Goal: Information Seeking & Learning: Learn about a topic

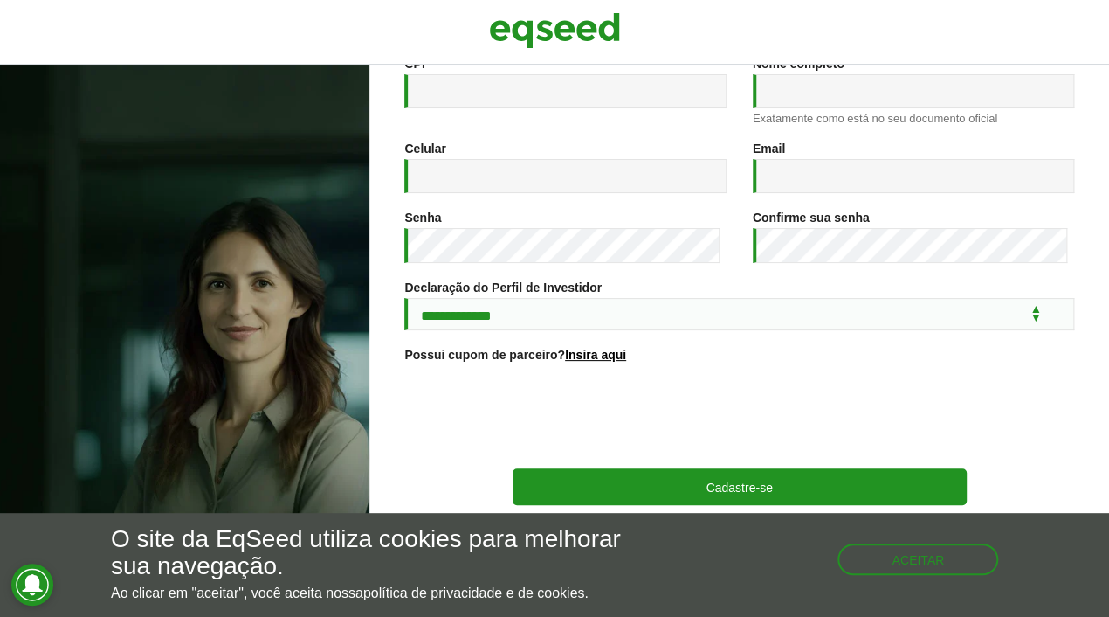
scroll to position [280, 0]
click at [905, 555] on button "Aceitar" at bounding box center [919, 557] width 157 height 28
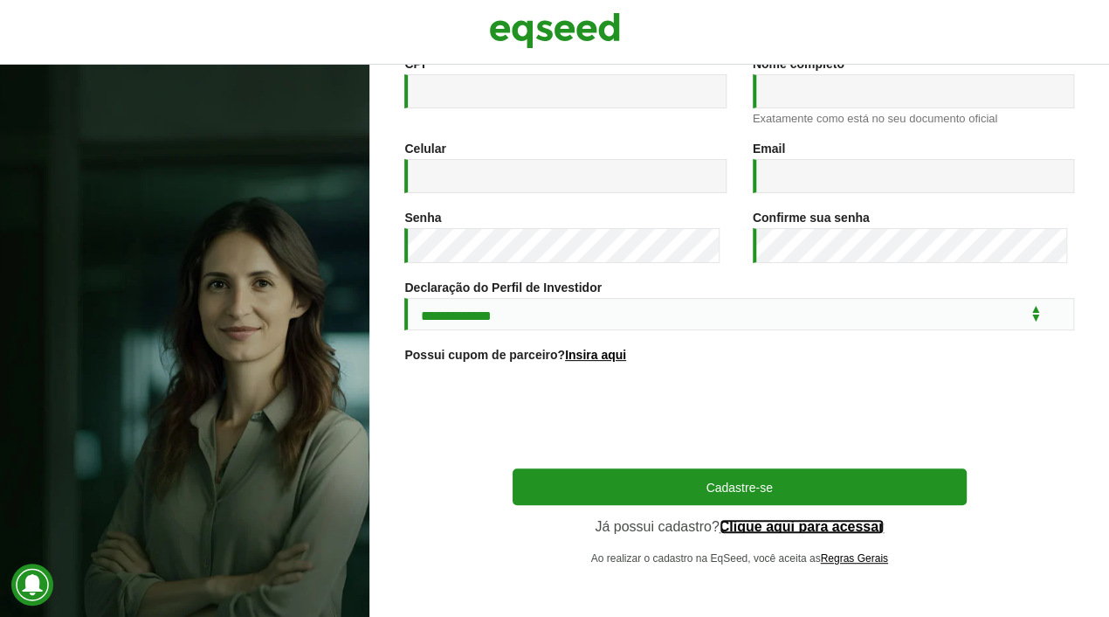
click at [828, 527] on link "Clique aqui para acessar" at bounding box center [802, 527] width 165 height 14
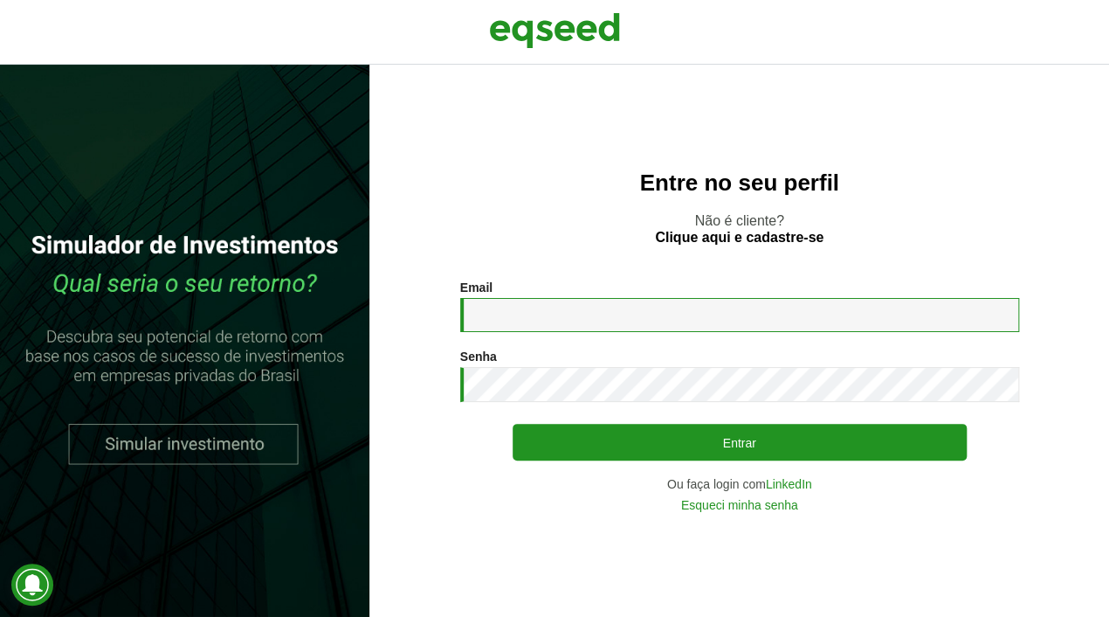
type input "**********"
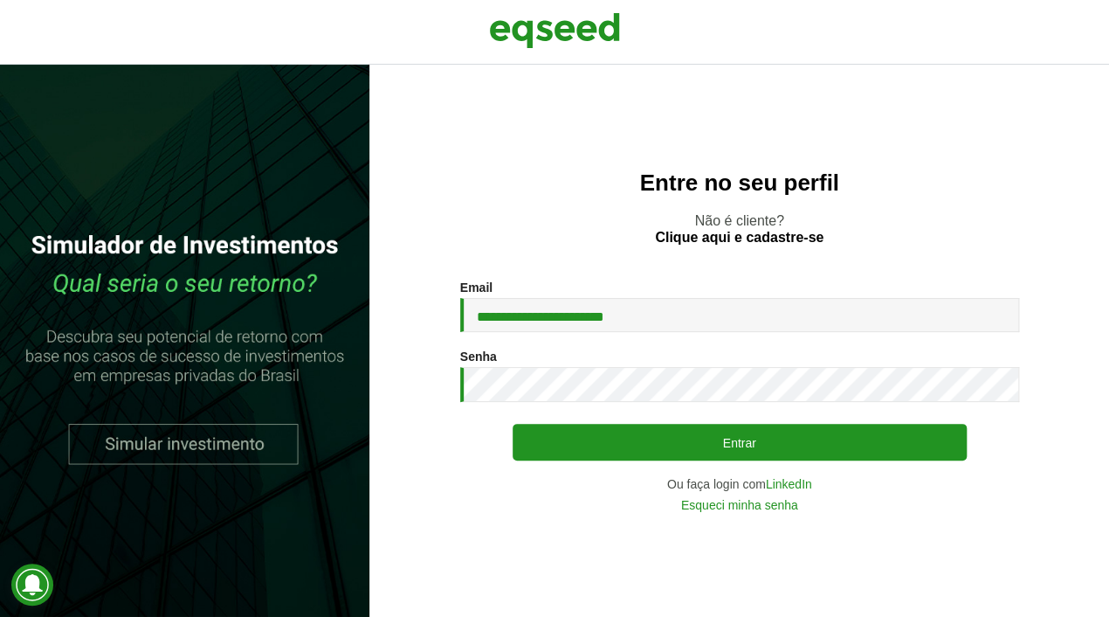
click at [649, 471] on div "**********" at bounding box center [739, 395] width 559 height 231
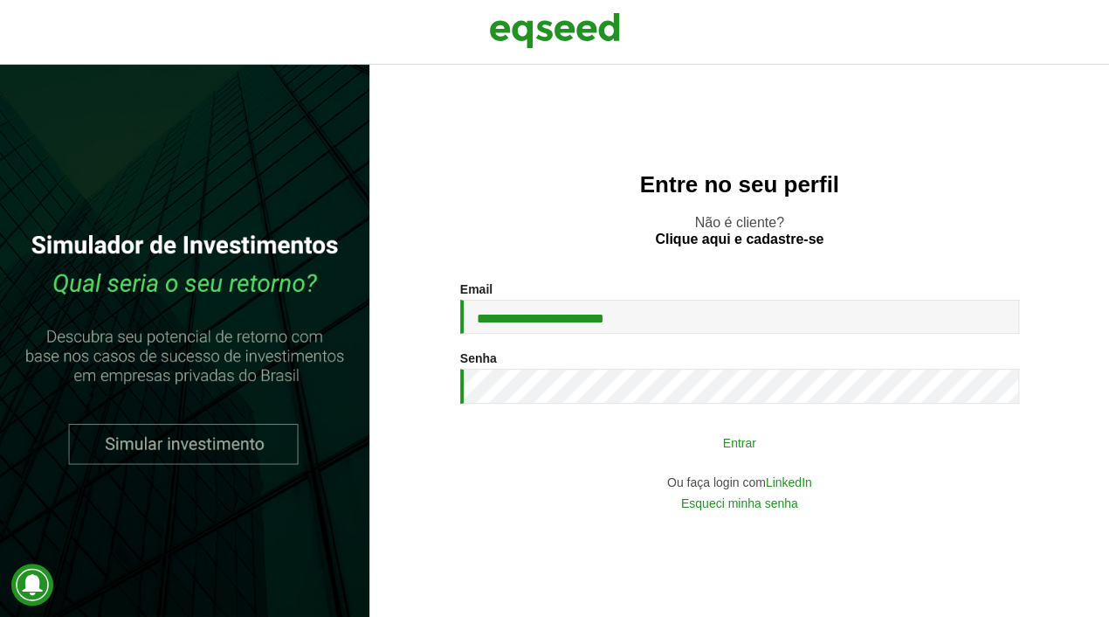
click at [644, 450] on button "Entrar" at bounding box center [740, 441] width 454 height 33
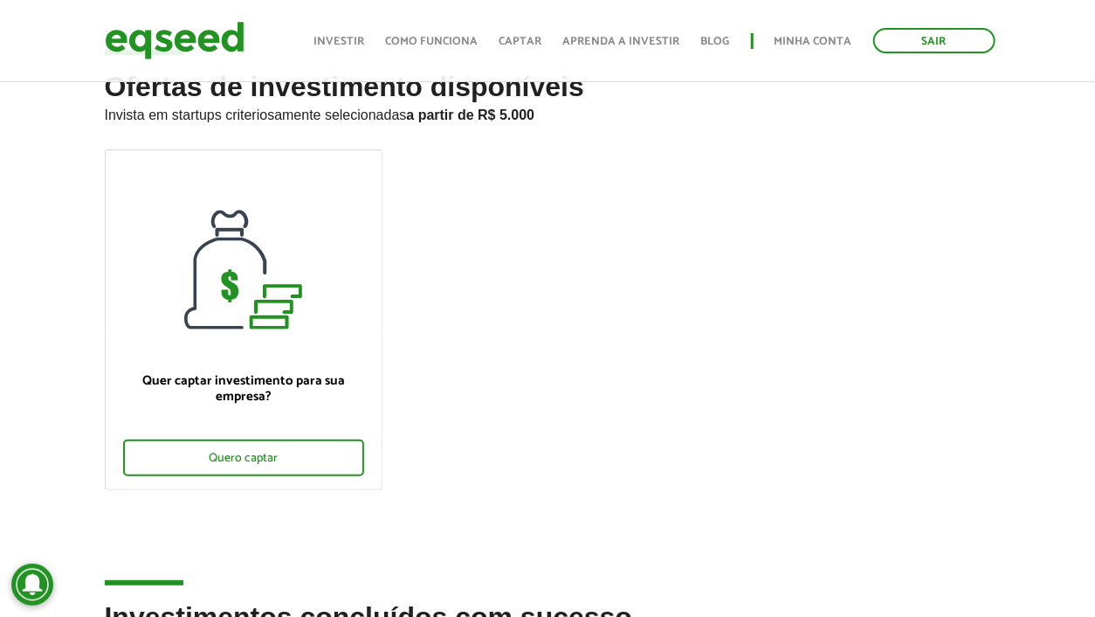
scroll to position [349, 0]
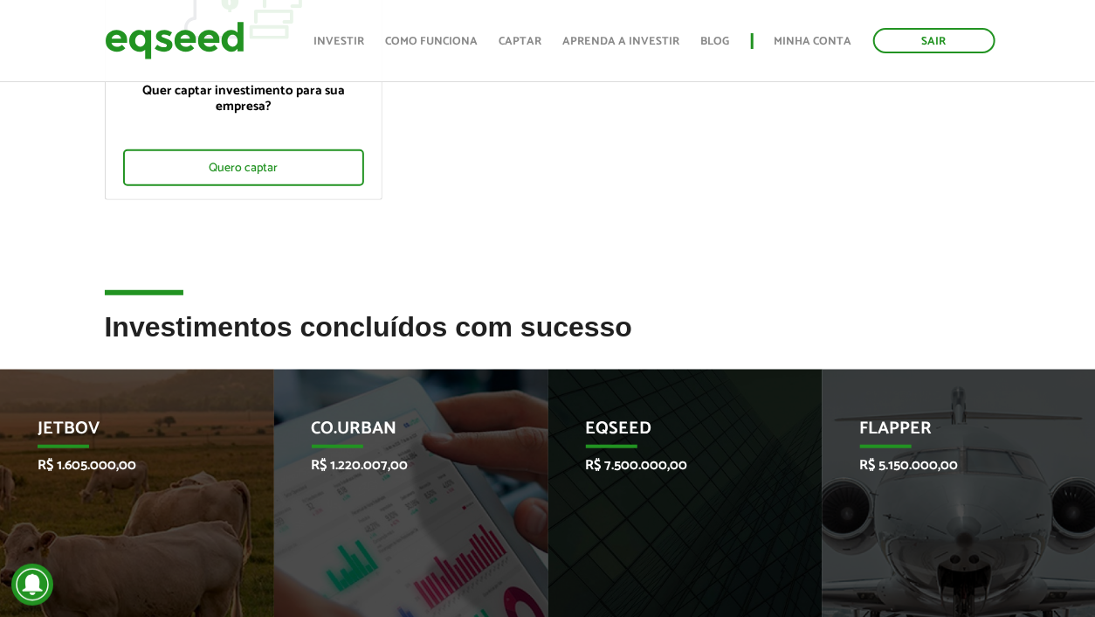
click at [611, 154] on ul "Quer captar investimento para sua empresa? Quero captar" at bounding box center [548, 44] width 913 height 370
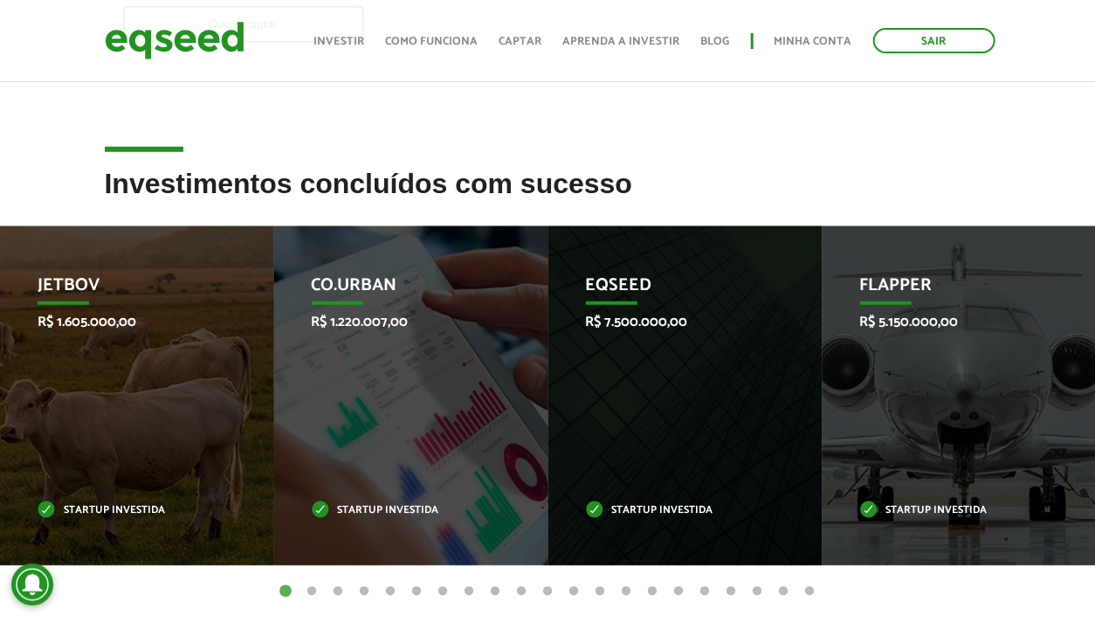
scroll to position [524, 0]
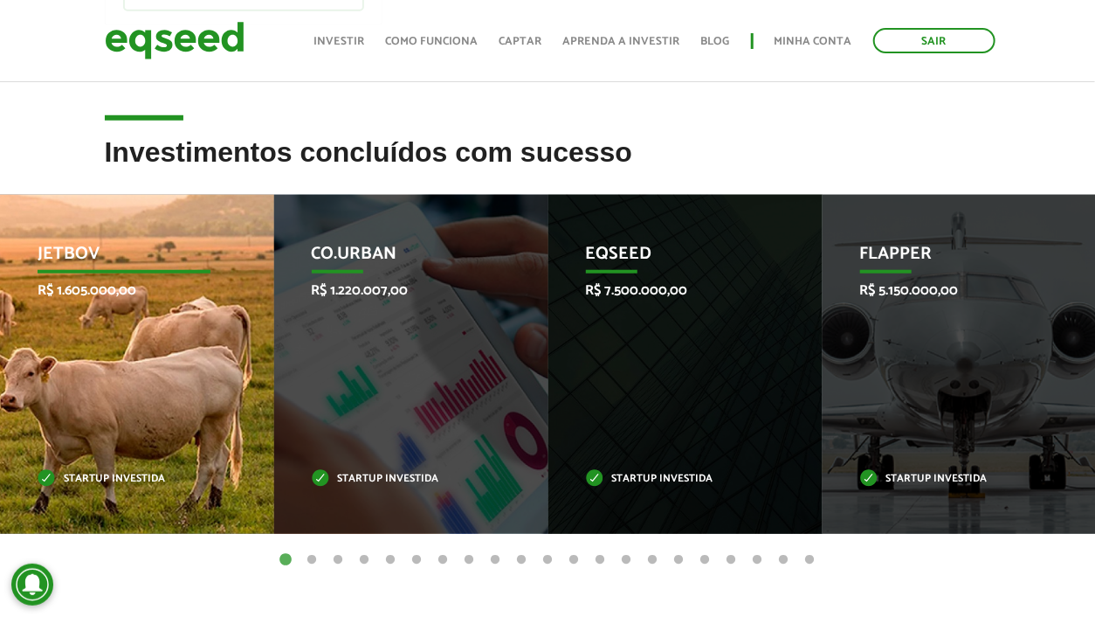
click at [124, 474] on p "Startup investida" at bounding box center [125, 479] width 174 height 10
drag, startPoint x: 85, startPoint y: 264, endPoint x: 114, endPoint y: 278, distance: 32.8
click at [86, 264] on p "JetBov" at bounding box center [125, 259] width 174 height 30
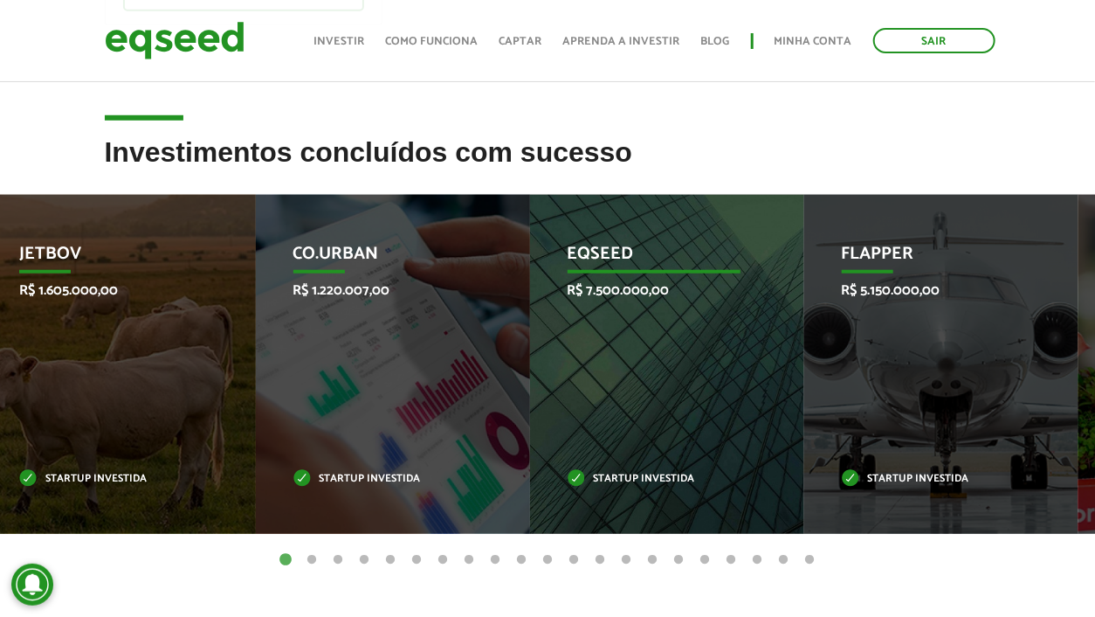
drag, startPoint x: 682, startPoint y: 317, endPoint x: 664, endPoint y: 322, distance: 19.1
click at [664, 322] on div "EqSeed R$ 7.500.000,00 Startup investida" at bounding box center [654, 364] width 248 height 339
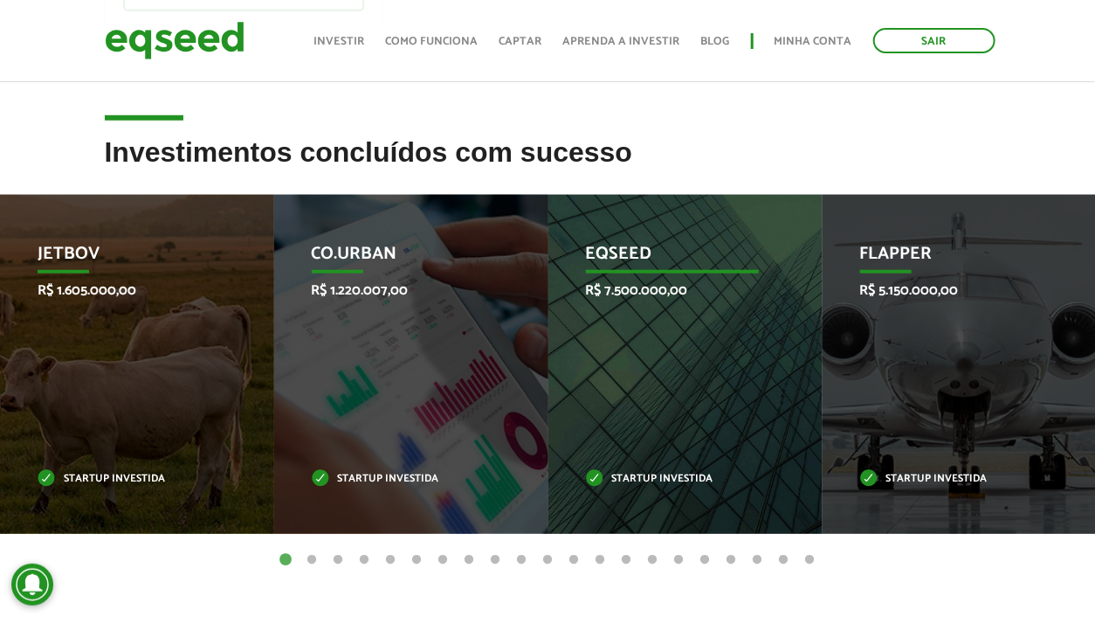
click at [639, 247] on p "EqSeed" at bounding box center [673, 259] width 174 height 30
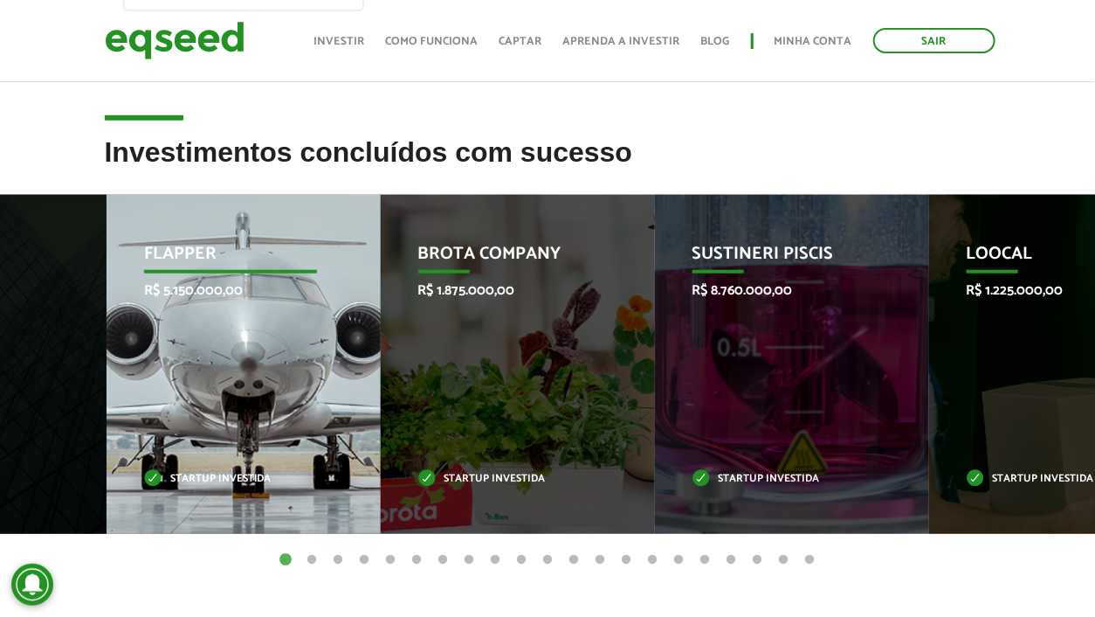
drag, startPoint x: 928, startPoint y: 285, endPoint x: 212, endPoint y: 335, distance: 717.9
click at [212, 335] on div "Flapper R$ 5.150.000,00 Startup investida" at bounding box center [231, 364] width 248 height 339
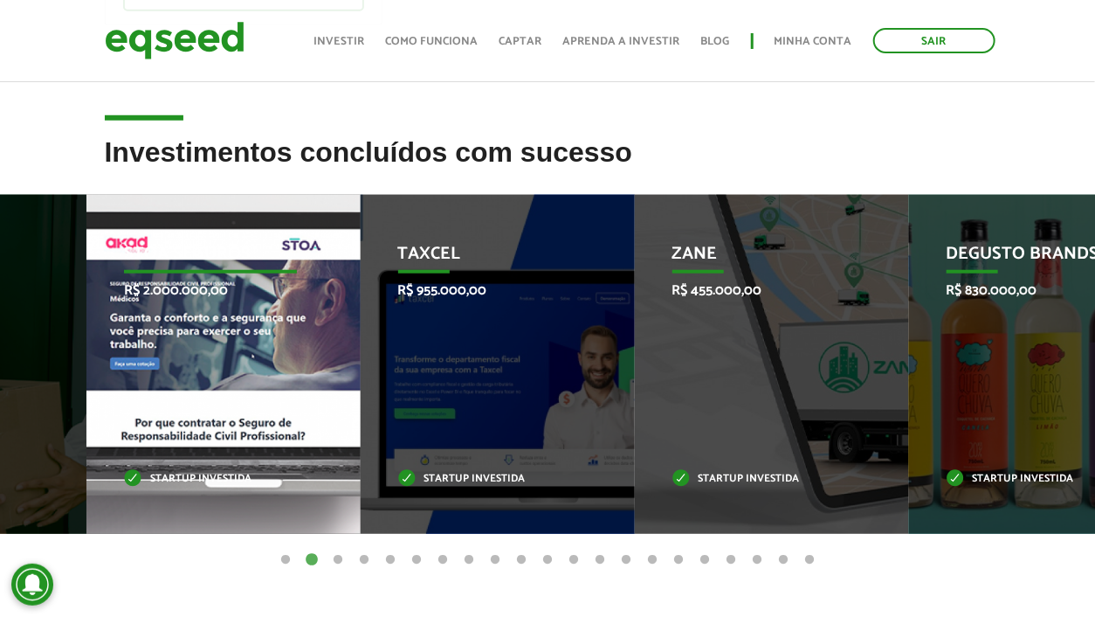
drag, startPoint x: 922, startPoint y: 382, endPoint x: 196, endPoint y: 441, distance: 728.1
click at [196, 441] on div "STOA Seguros R$ 2.000.000,00 Startup investida" at bounding box center [210, 364] width 248 height 339
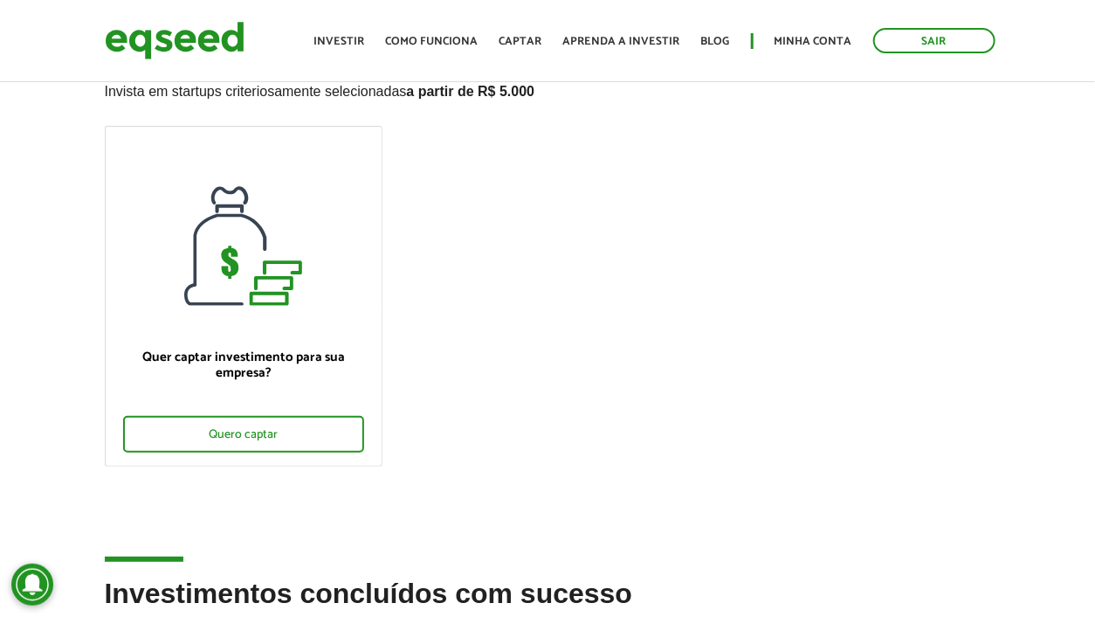
scroll to position [0, 0]
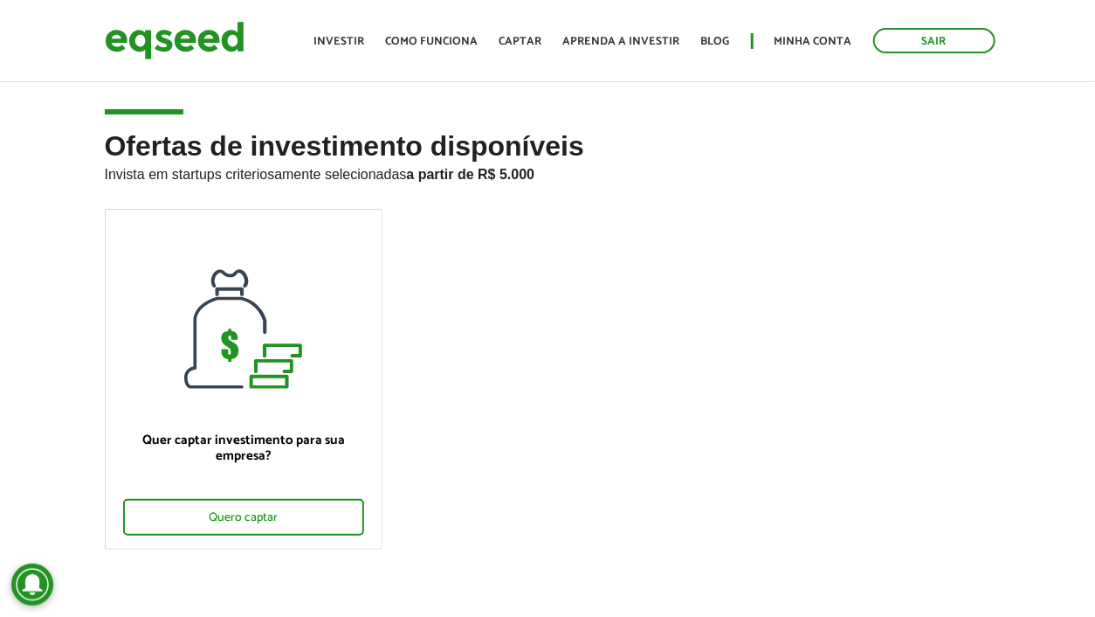
click at [328, 54] on div "Toggle navigation Início Investir Como funciona Captar Aprenda a investir Blog …" at bounding box center [655, 40] width 699 height 46
click at [331, 52] on ul "Início Investir Como funciona Captar Aprenda a investir Blog Minha conta Sair" at bounding box center [655, 40] width 699 height 25
click at [339, 45] on link "Investir" at bounding box center [339, 41] width 51 height 11
click at [355, 41] on link "Investir" at bounding box center [339, 41] width 51 height 11
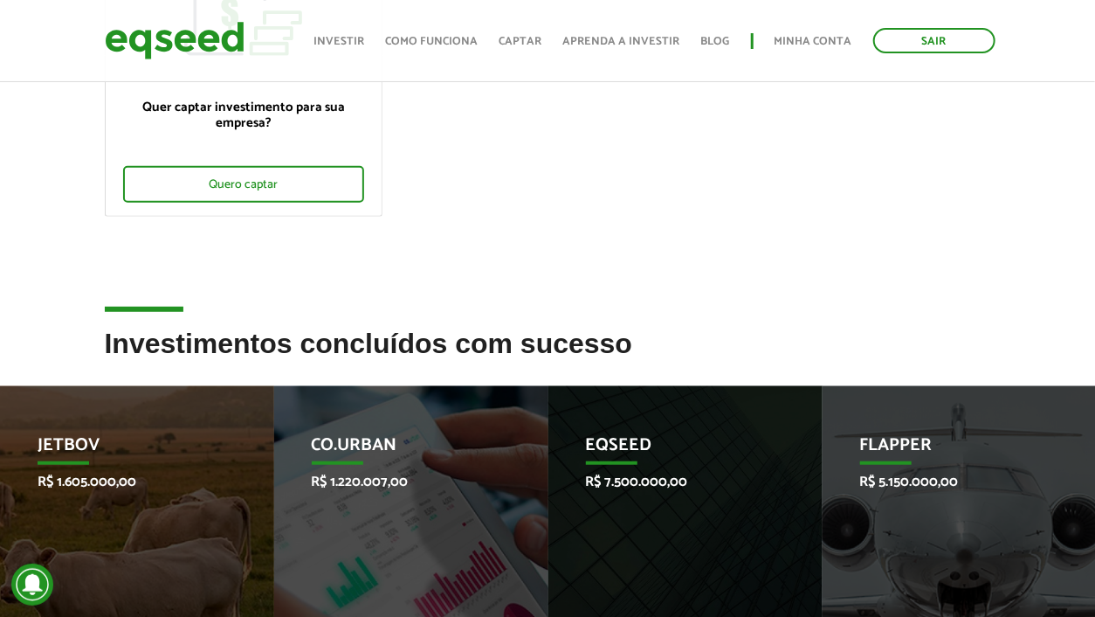
scroll to position [87, 0]
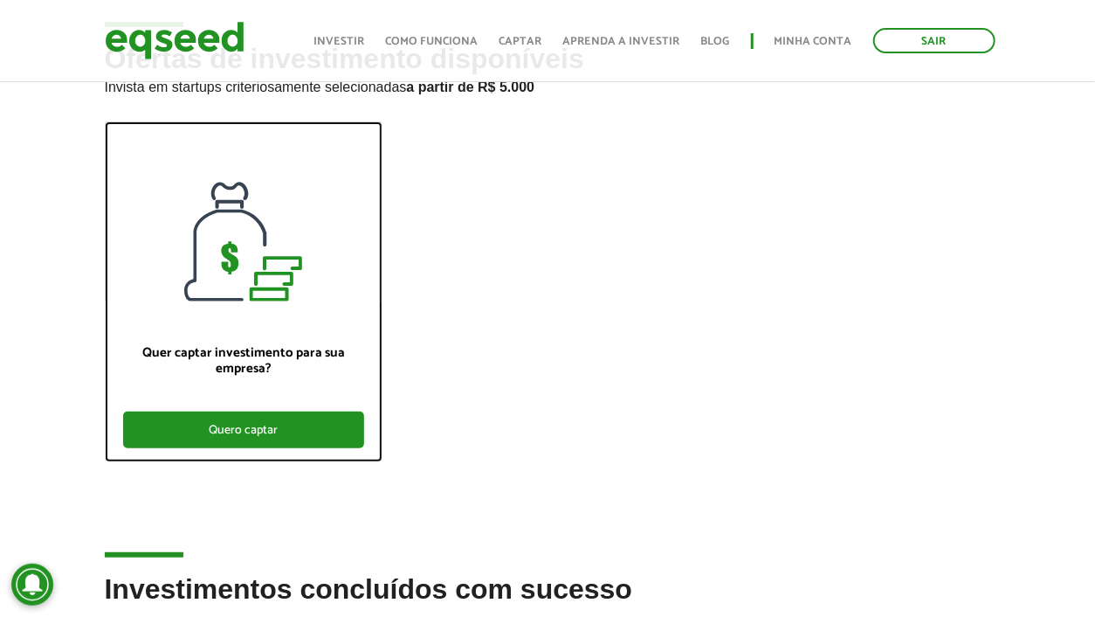
click at [323, 420] on div "Quero captar" at bounding box center [243, 429] width 241 height 37
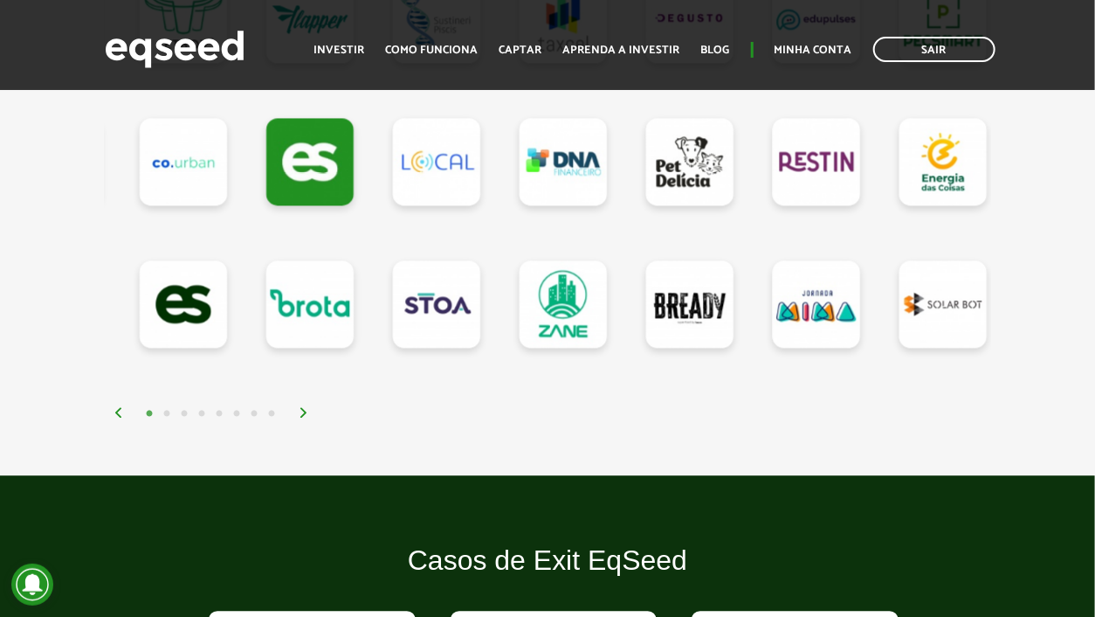
scroll to position [1747, 0]
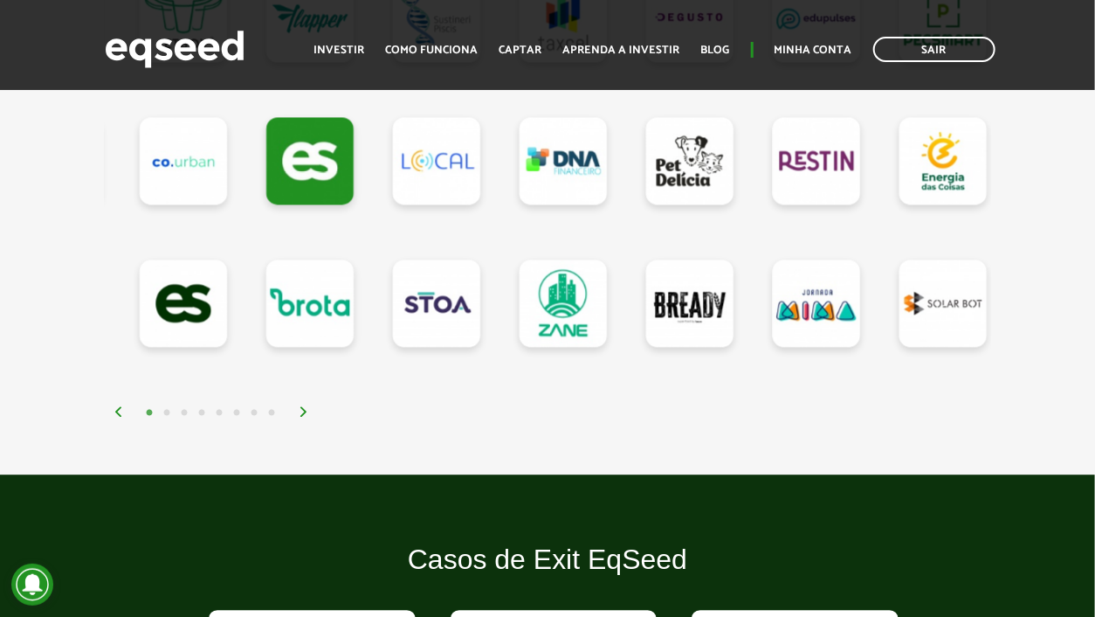
click at [304, 417] on img at bounding box center [304, 411] width 10 height 10
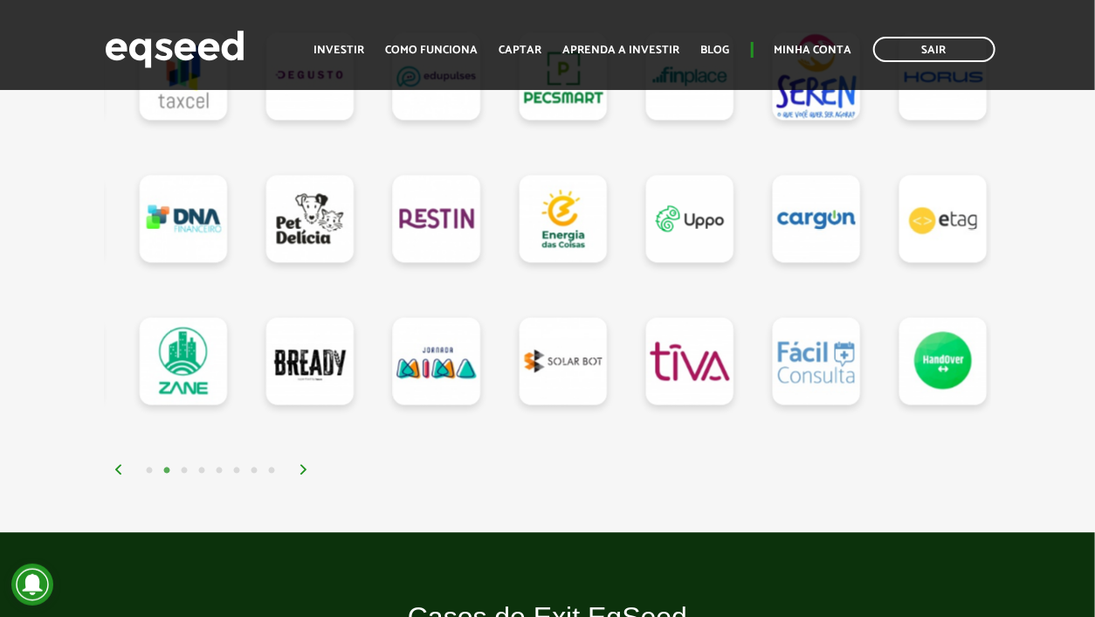
scroll to position [1659, 0]
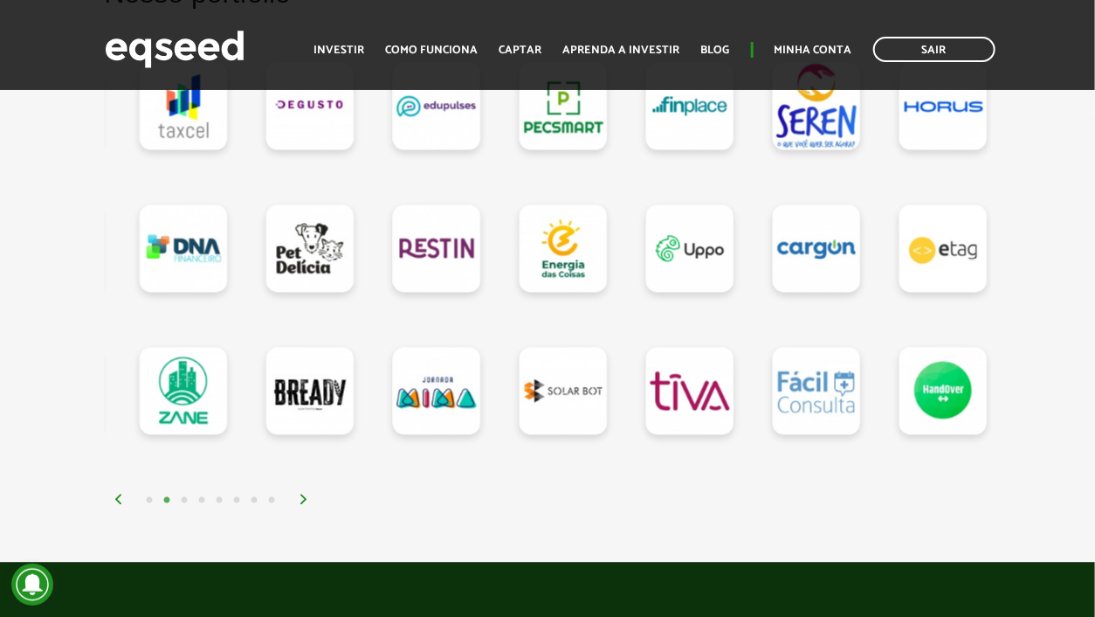
click at [306, 504] on img at bounding box center [304, 498] width 10 height 10
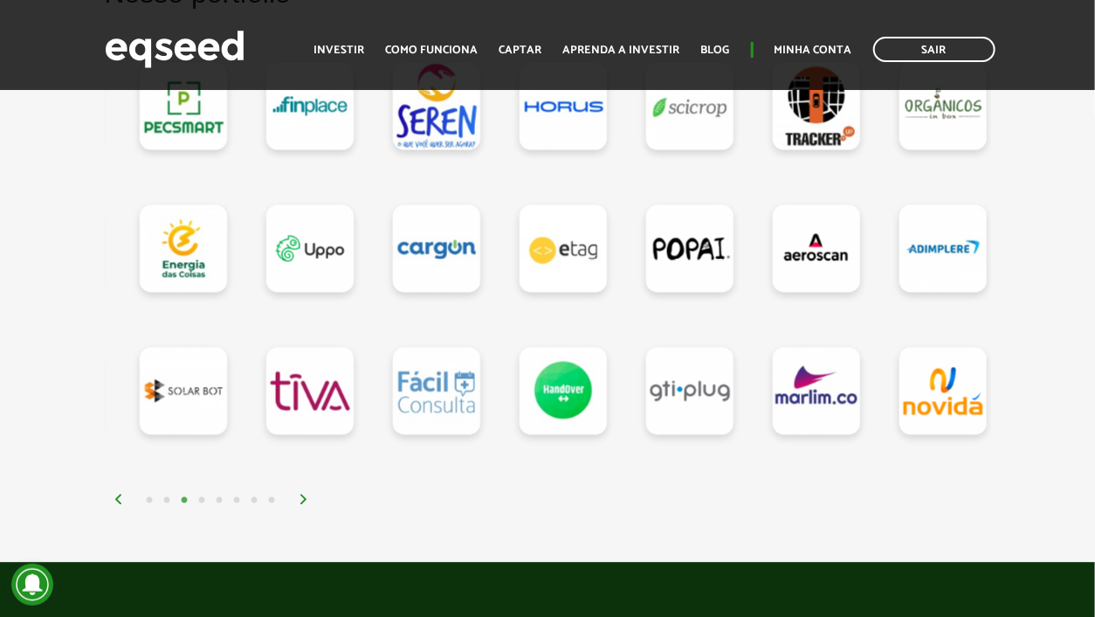
click at [305, 504] on img at bounding box center [304, 498] width 10 height 10
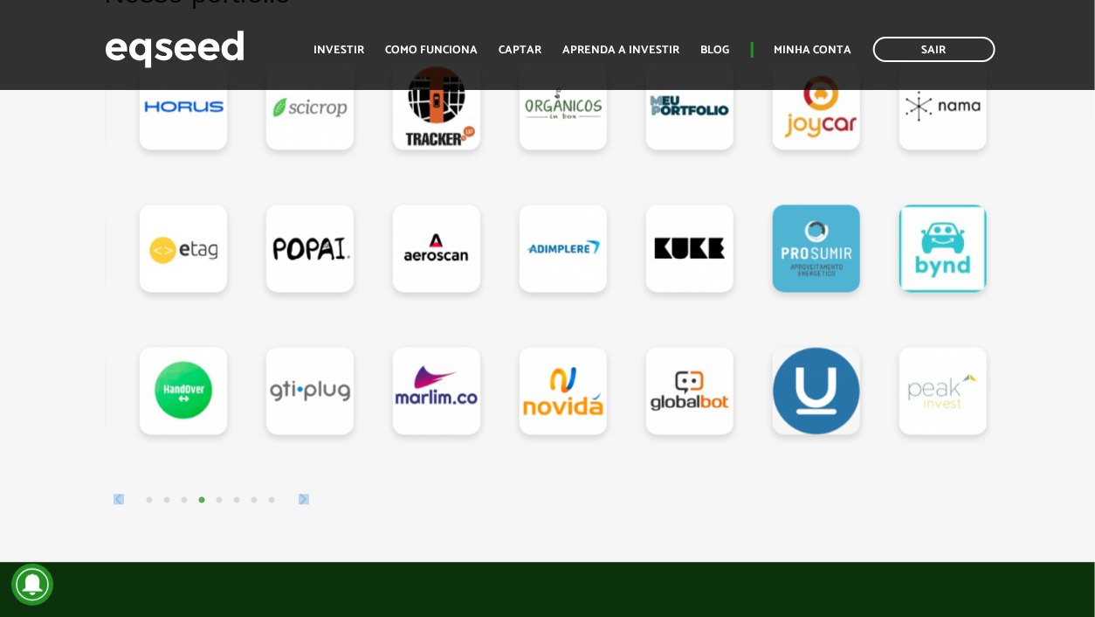
click at [307, 509] on div at bounding box center [548, 272] width 886 height 473
click at [307, 504] on img at bounding box center [304, 498] width 10 height 10
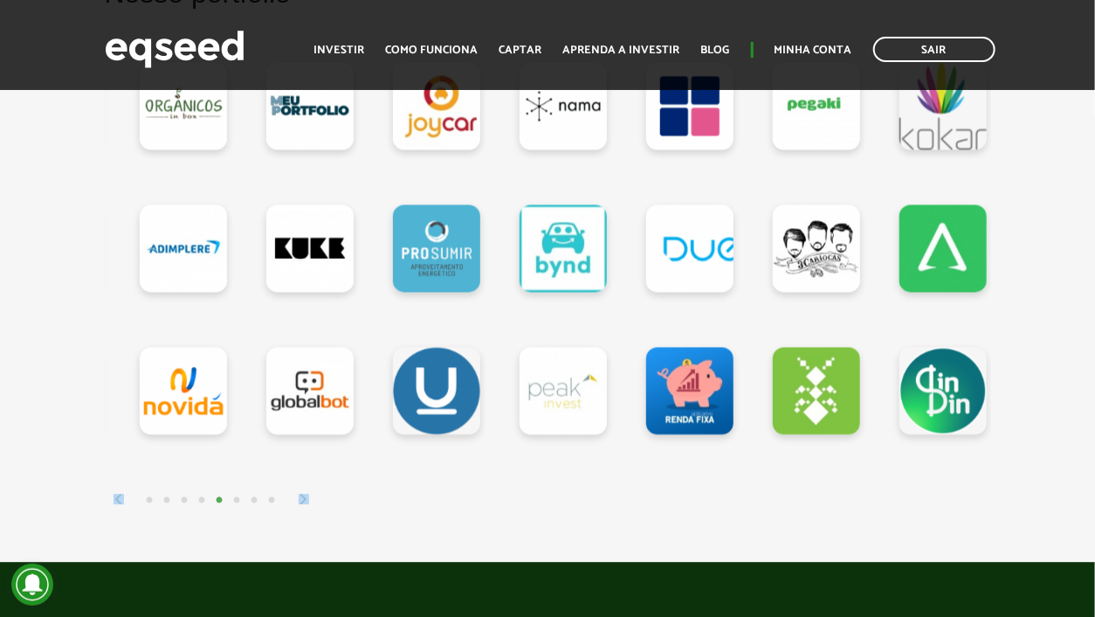
click at [307, 504] on img at bounding box center [304, 498] width 10 height 10
